Goal: Transaction & Acquisition: Purchase product/service

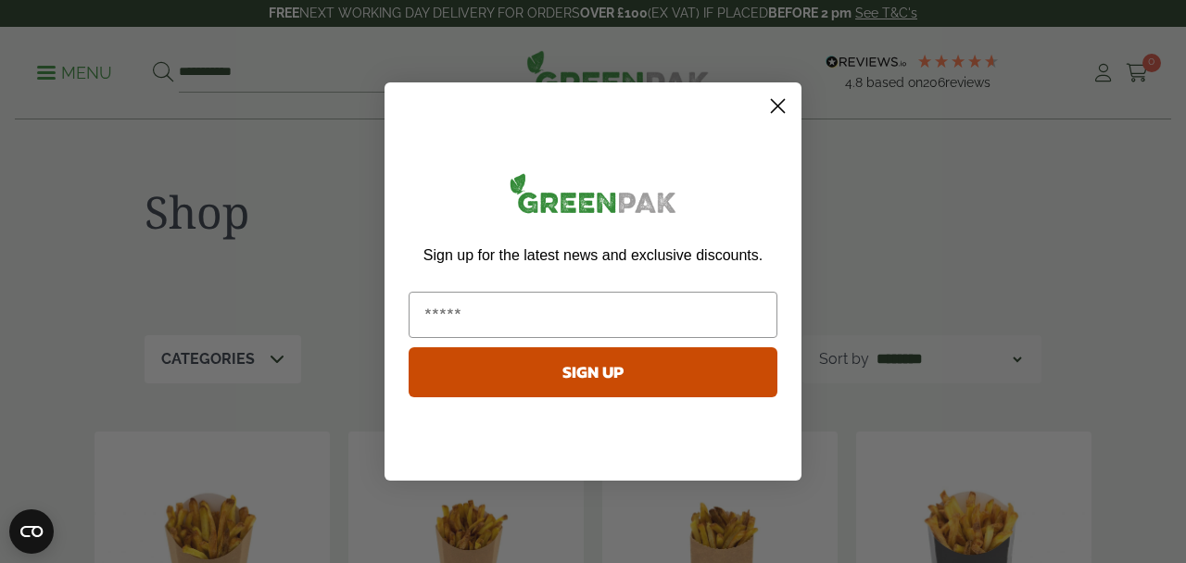
click at [785, 108] on circle "Close dialog" at bounding box center [778, 106] width 31 height 31
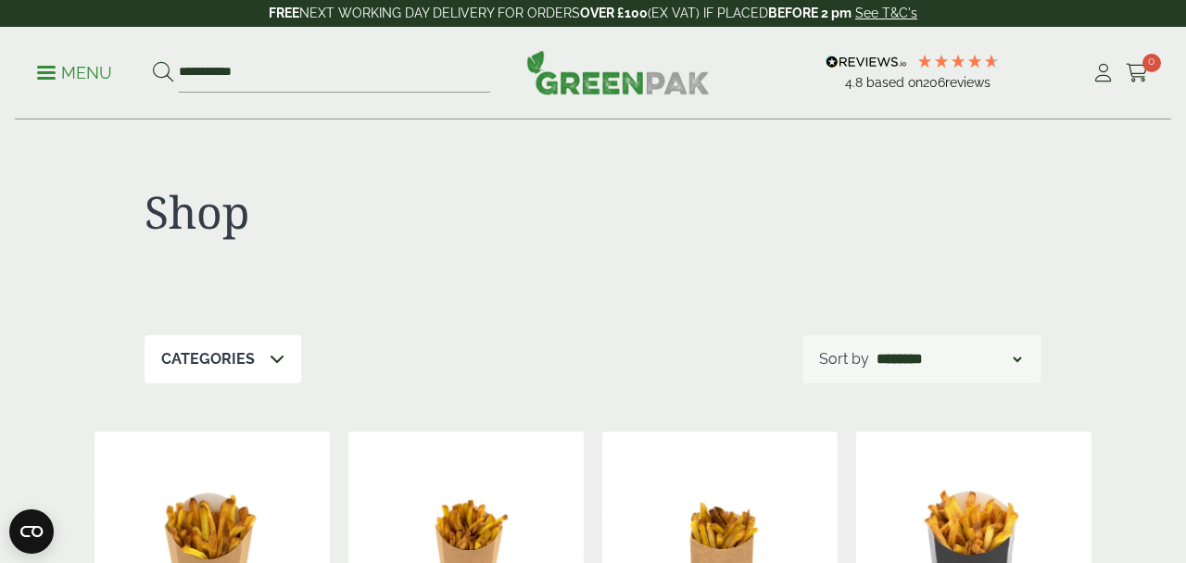
click at [56, 79] on p "Menu" at bounding box center [74, 73] width 75 height 22
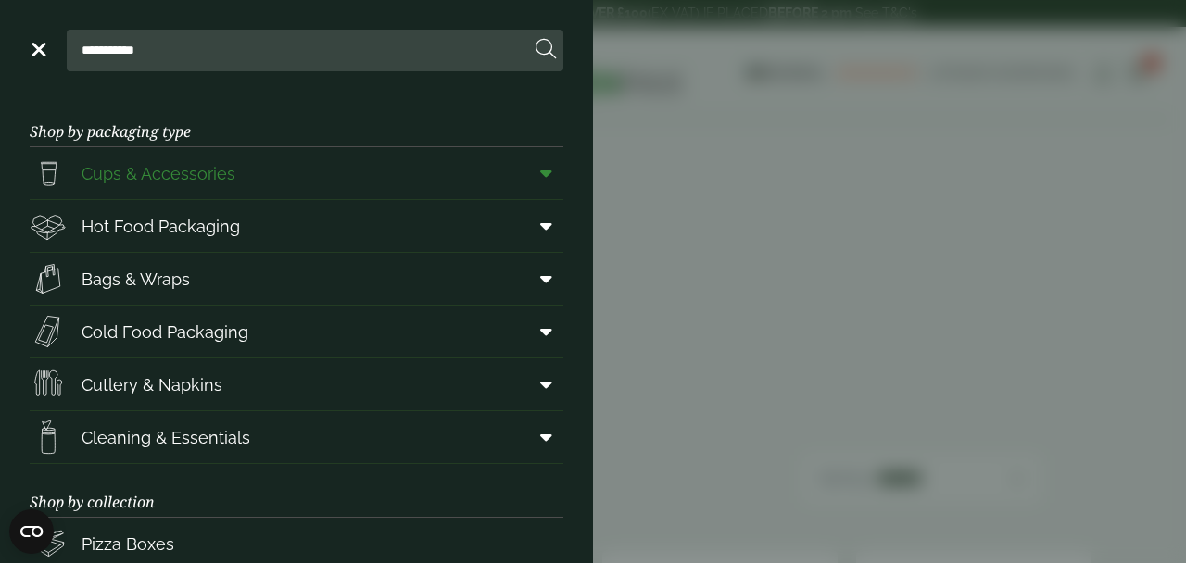
click at [418, 181] on link "Cups & Accessories" at bounding box center [297, 173] width 534 height 52
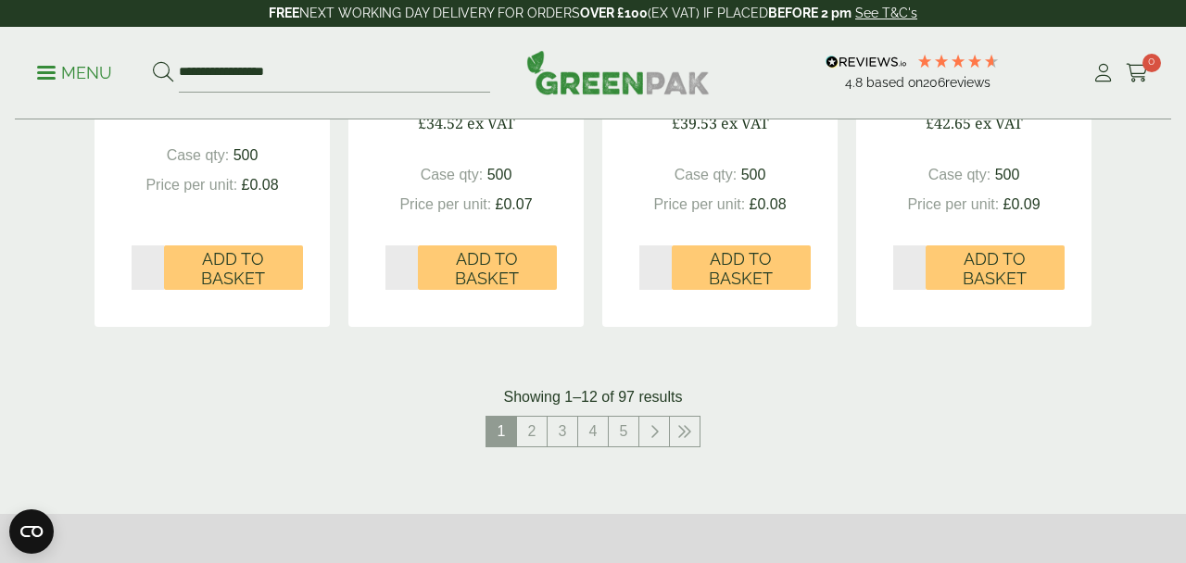
scroll to position [2068, 0]
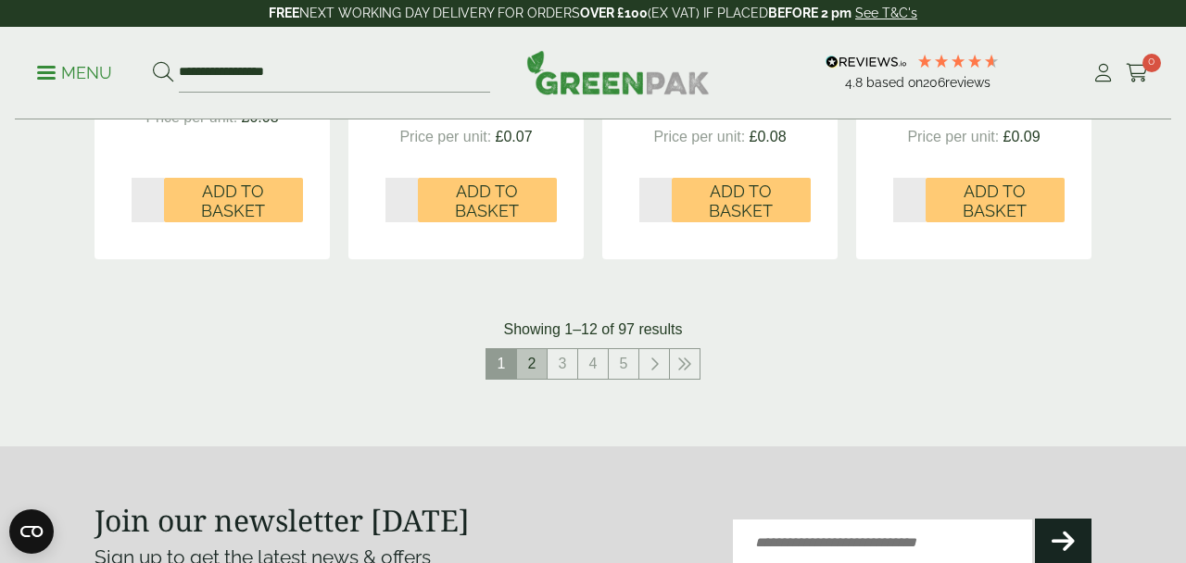
click at [531, 359] on link "2" at bounding box center [532, 364] width 30 height 30
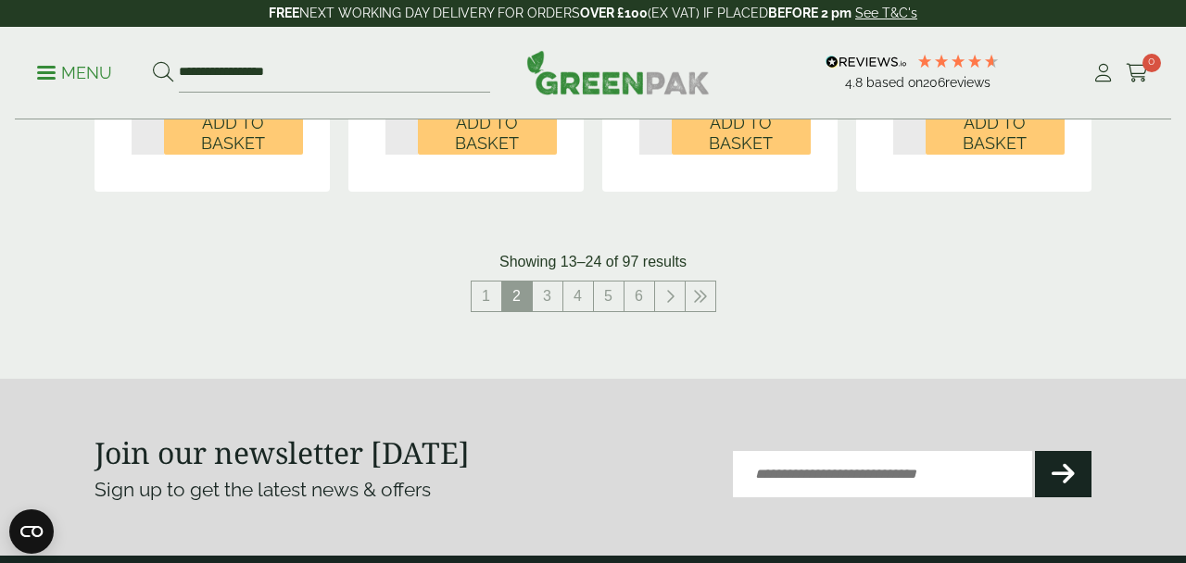
scroll to position [2093, 0]
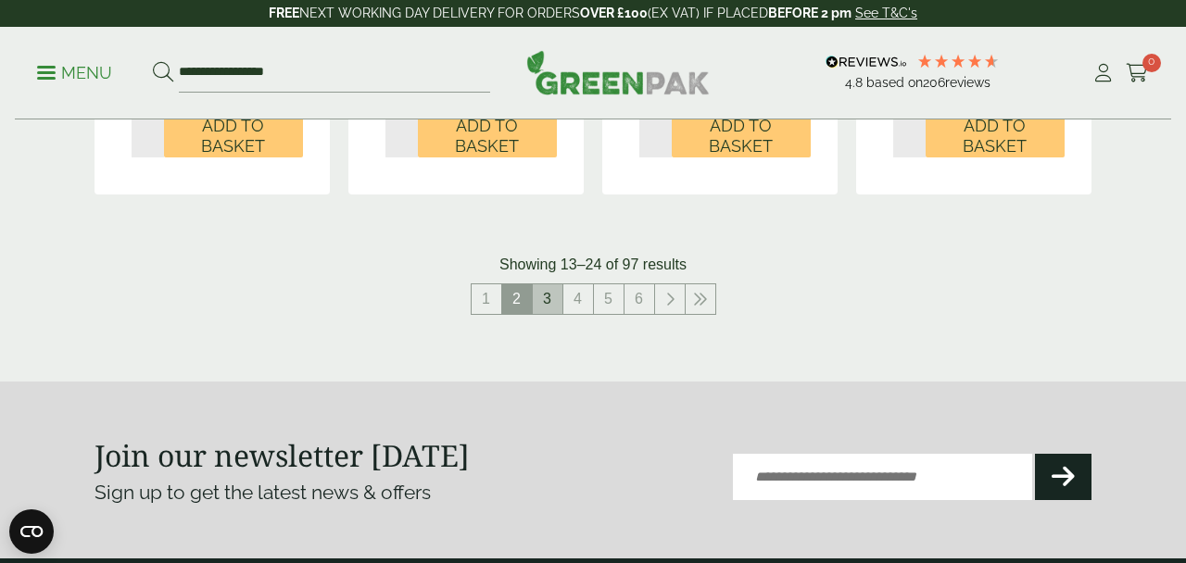
click at [552, 294] on link "3" at bounding box center [548, 299] width 30 height 30
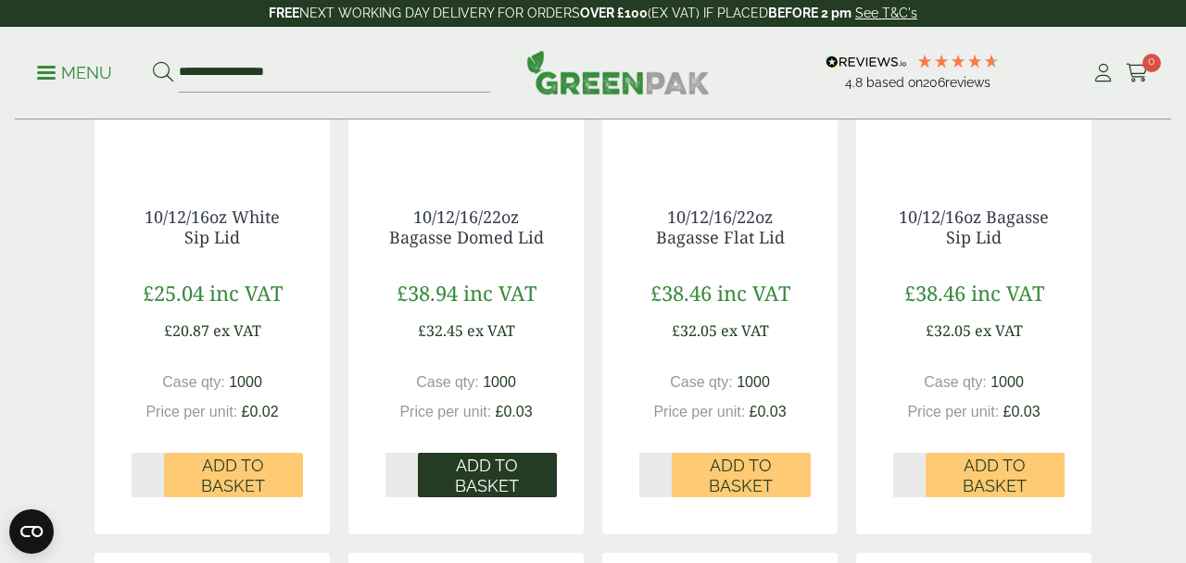
scroll to position [431, 0]
